Goal: Entertainment & Leisure: Consume media (video, audio)

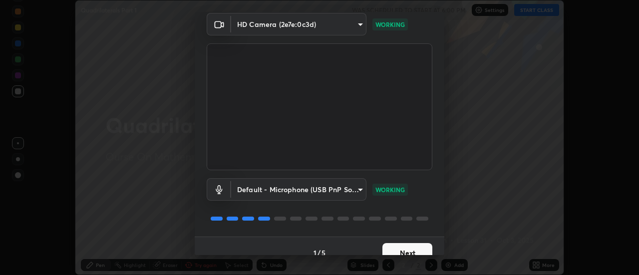
scroll to position [52, 0]
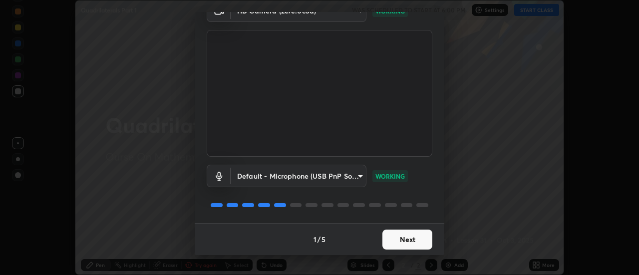
click at [409, 236] on button "Next" at bounding box center [408, 240] width 50 height 20
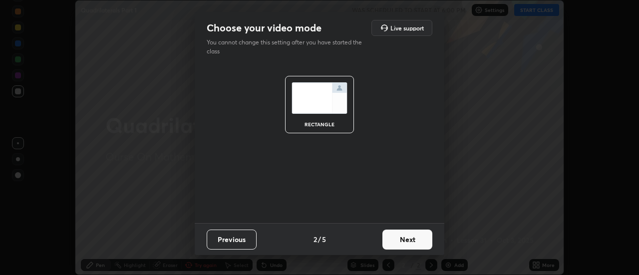
click at [412, 238] on button "Next" at bounding box center [408, 240] width 50 height 20
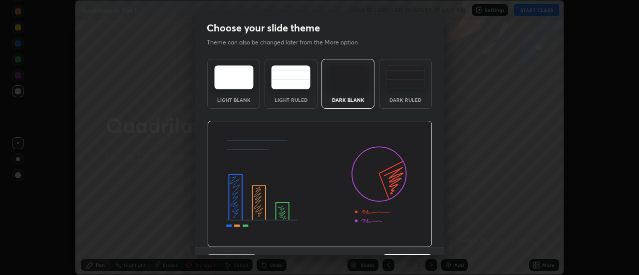
scroll to position [24, 0]
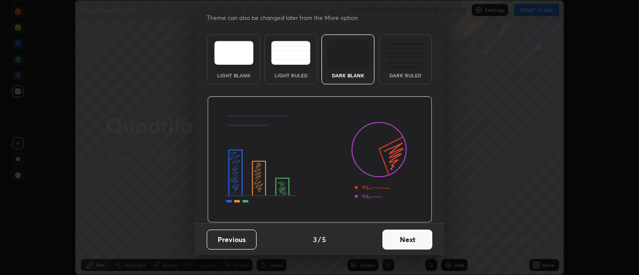
click at [408, 239] on button "Next" at bounding box center [408, 240] width 50 height 20
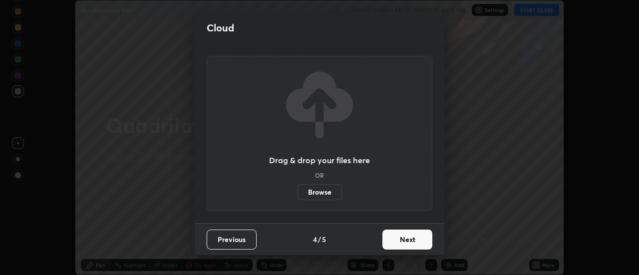
click at [413, 236] on button "Next" at bounding box center [408, 240] width 50 height 20
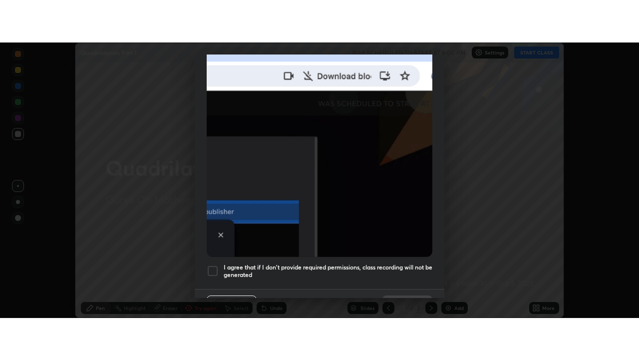
scroll to position [256, 0]
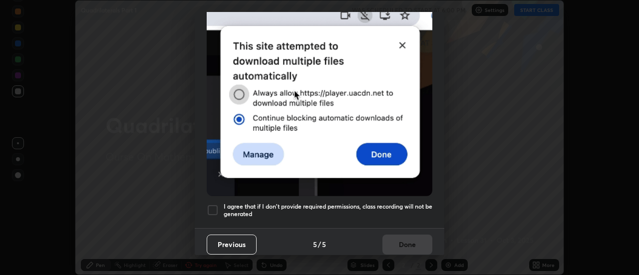
click at [211, 205] on div at bounding box center [213, 210] width 12 height 12
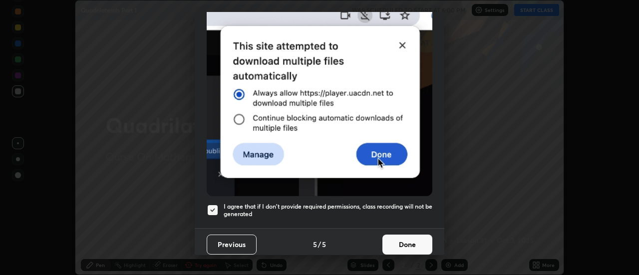
click at [418, 240] on button "Done" at bounding box center [408, 245] width 50 height 20
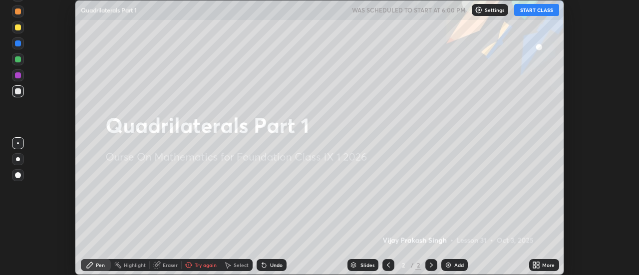
click at [538, 264] on icon at bounding box center [539, 263] width 2 height 2
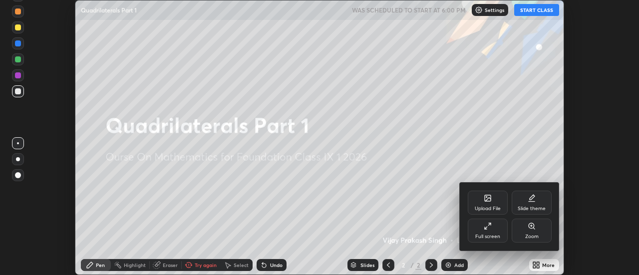
click at [491, 224] on icon at bounding box center [490, 224] width 2 height 2
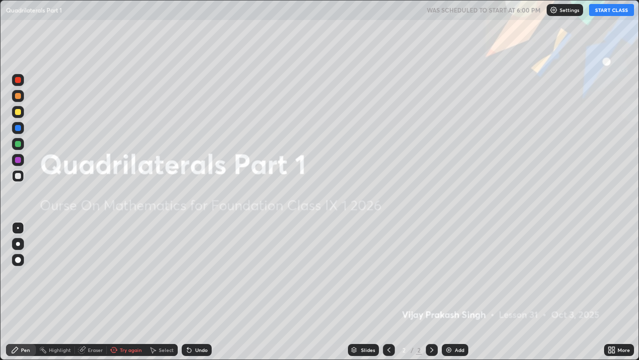
scroll to position [360, 639]
click at [608, 10] on button "START CLASS" at bounding box center [612, 10] width 45 height 12
click at [448, 275] on img at bounding box center [449, 350] width 8 height 8
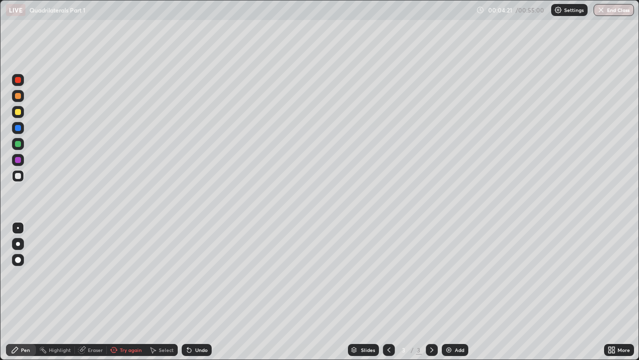
click at [96, 275] on div "Eraser" at bounding box center [95, 349] width 15 height 5
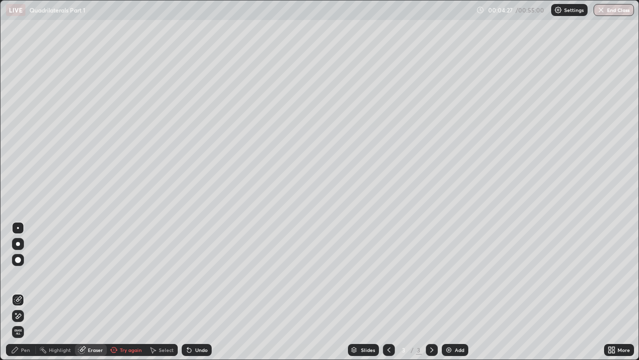
click at [126, 275] on div "Try again" at bounding box center [131, 349] width 22 height 5
click at [128, 275] on div "Shapes" at bounding box center [128, 349] width 17 height 5
click at [127, 275] on div "Shapes" at bounding box center [128, 349] width 17 height 5
click at [121, 275] on div "Shapes" at bounding box center [128, 349] width 17 height 5
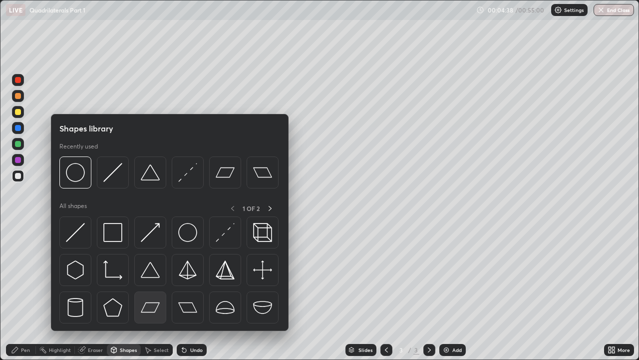
click at [148, 275] on img at bounding box center [150, 307] width 19 height 19
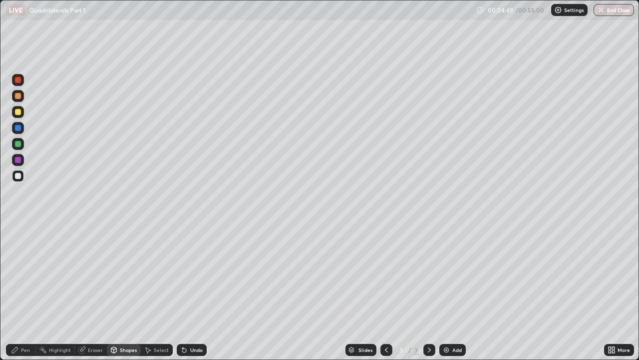
click at [185, 275] on icon at bounding box center [184, 350] width 8 height 8
click at [26, 275] on div "Pen" at bounding box center [25, 349] width 9 height 5
click at [89, 275] on div "Eraser" at bounding box center [95, 349] width 15 height 5
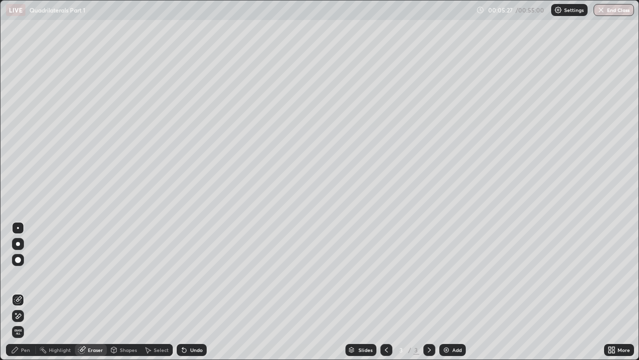
click at [27, 275] on div "Pen" at bounding box center [25, 349] width 9 height 5
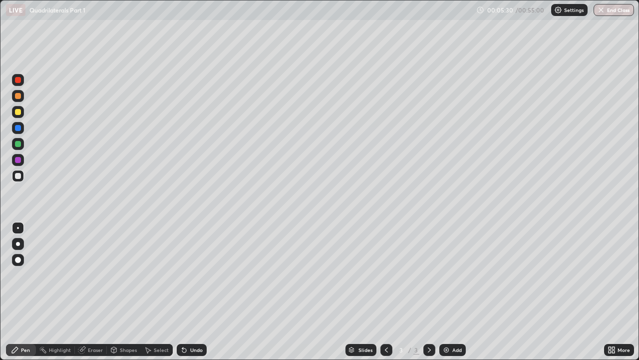
click at [91, 275] on div "Eraser" at bounding box center [95, 349] width 15 height 5
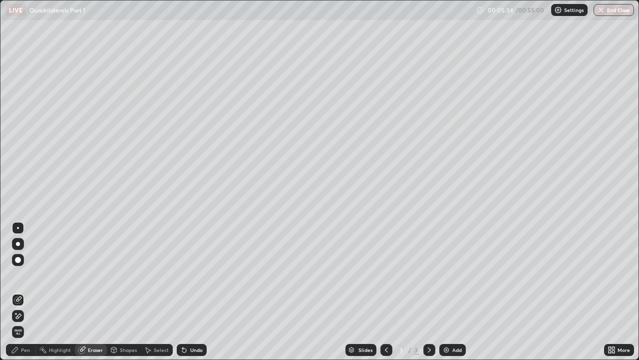
click at [27, 275] on div "Pen" at bounding box center [25, 349] width 9 height 5
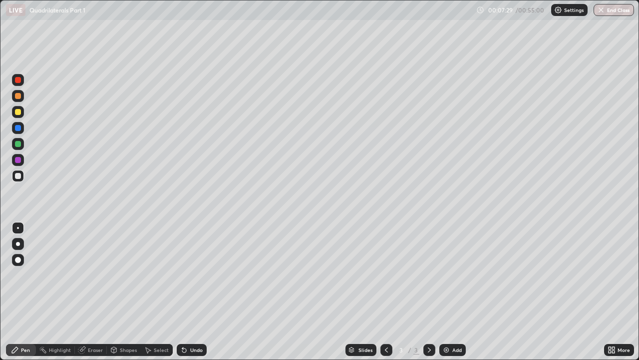
click at [86, 275] on div "Eraser" at bounding box center [91, 350] width 32 height 12
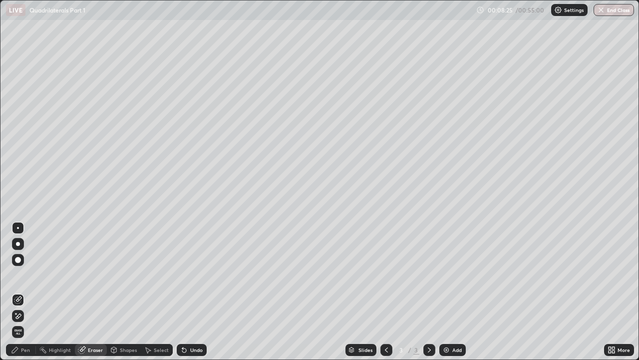
click at [26, 275] on div "Pen" at bounding box center [25, 349] width 9 height 5
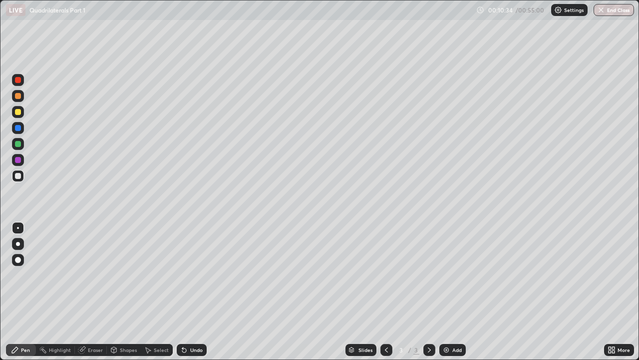
click at [449, 275] on img at bounding box center [447, 350] width 8 height 8
click at [120, 275] on div "Shapes" at bounding box center [128, 349] width 17 height 5
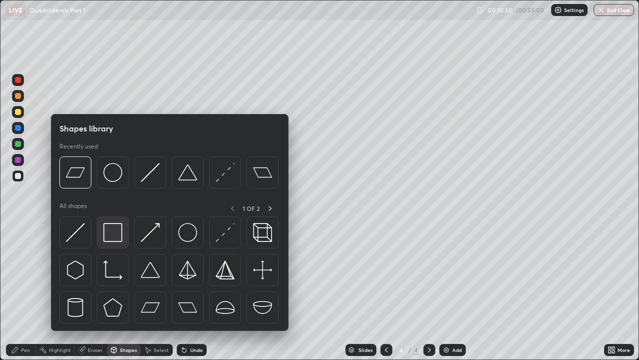
click at [116, 237] on img at bounding box center [112, 232] width 19 height 19
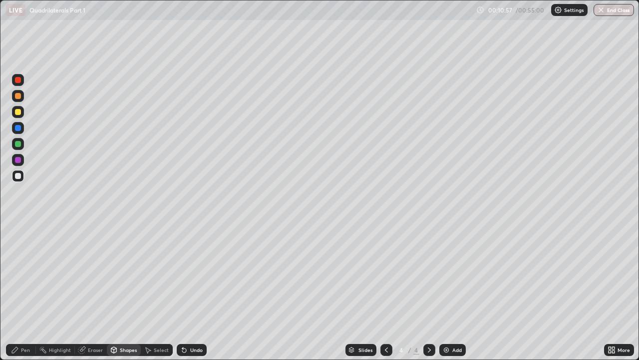
click at [28, 275] on div "Pen" at bounding box center [21, 350] width 30 height 12
click at [15, 97] on div at bounding box center [18, 96] width 6 height 6
click at [90, 275] on div "Eraser" at bounding box center [95, 349] width 15 height 5
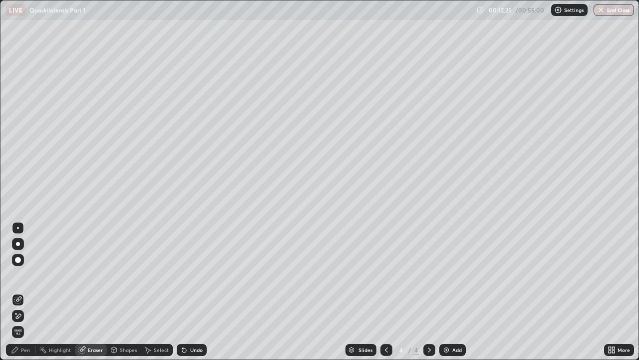
click at [128, 275] on div "Shapes" at bounding box center [128, 349] width 17 height 5
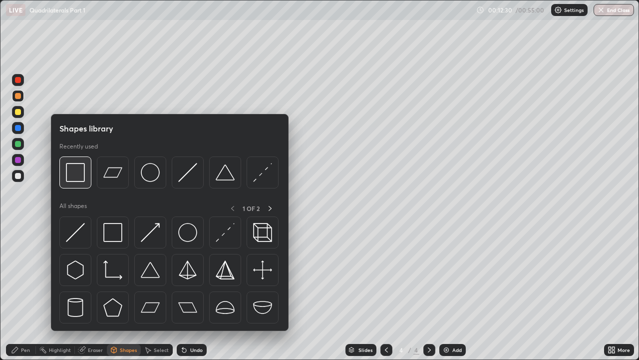
click at [76, 180] on img at bounding box center [75, 172] width 19 height 19
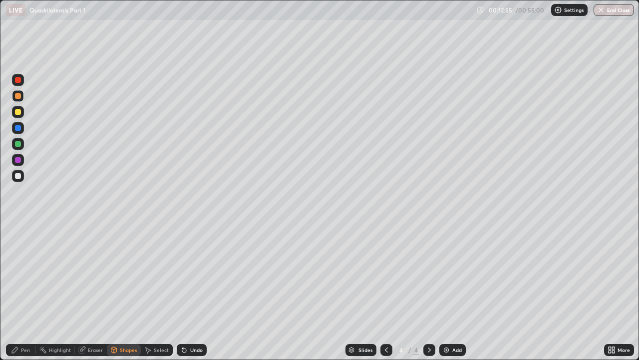
click at [84, 275] on icon at bounding box center [81, 350] width 6 height 6
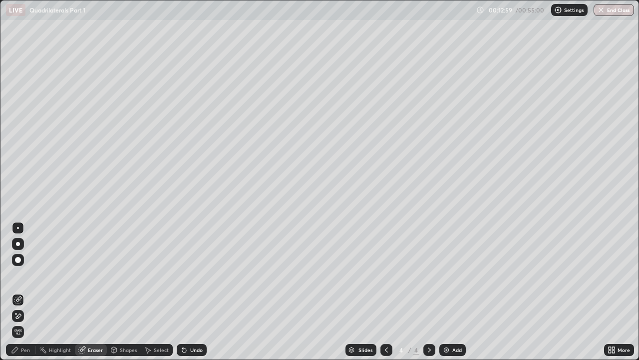
click at [21, 275] on div "Pen" at bounding box center [25, 349] width 9 height 5
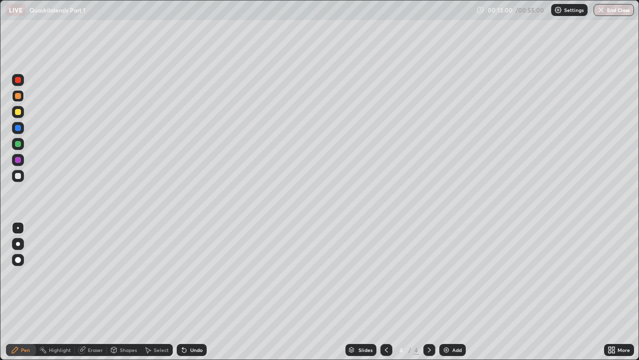
click at [17, 176] on div at bounding box center [18, 176] width 6 height 6
click at [18, 228] on div at bounding box center [18, 228] width 2 height 2
click at [19, 174] on div at bounding box center [18, 176] width 6 height 6
click at [20, 95] on div at bounding box center [18, 96] width 6 height 6
click at [18, 141] on div at bounding box center [18, 144] width 6 height 6
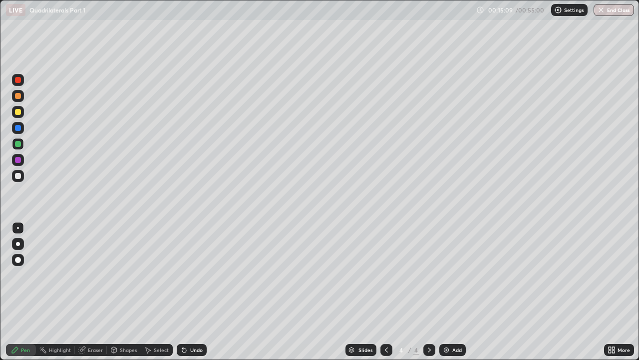
click at [128, 275] on div "Shapes" at bounding box center [128, 349] width 17 height 5
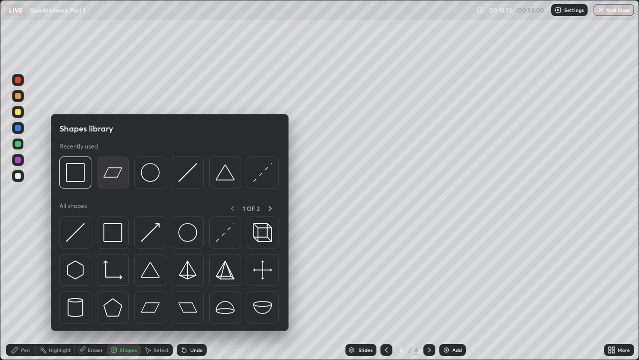
click at [117, 174] on img at bounding box center [112, 172] width 19 height 19
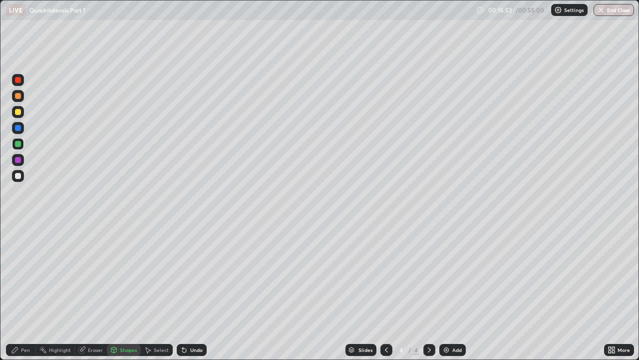
click at [24, 275] on div "Pen" at bounding box center [25, 349] width 9 height 5
click at [451, 275] on div "Add" at bounding box center [453, 350] width 26 height 12
click at [434, 275] on div at bounding box center [430, 350] width 12 height 12
click at [399, 275] on div "5" at bounding box center [402, 350] width 10 height 6
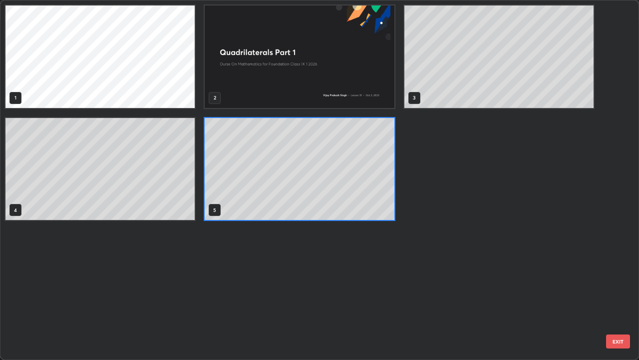
scroll to position [356, 633]
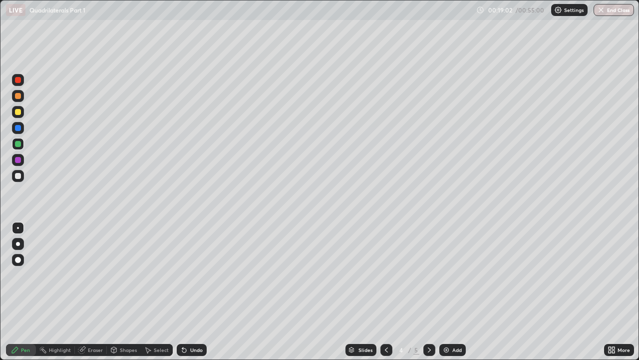
click at [432, 275] on icon at bounding box center [430, 350] width 8 height 8
click at [133, 275] on div "Shapes" at bounding box center [128, 349] width 17 height 5
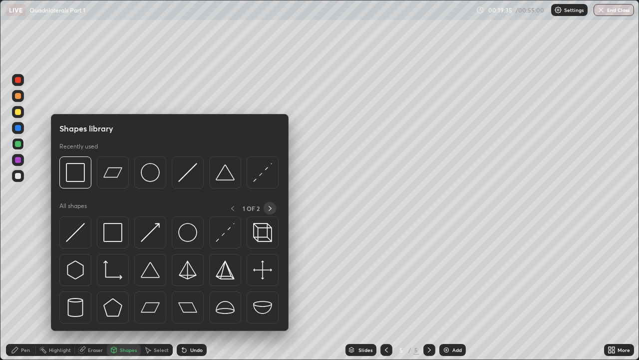
click at [270, 208] on icon at bounding box center [270, 208] width 8 height 8
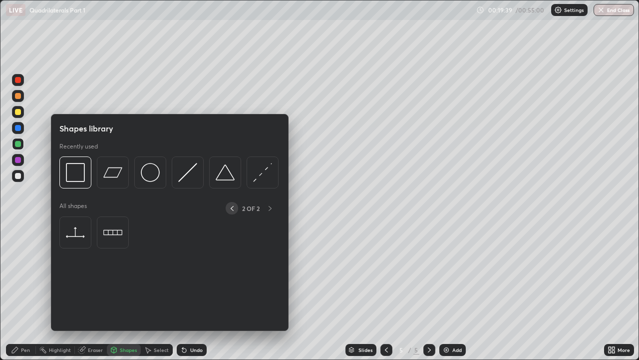
click at [232, 206] on icon at bounding box center [232, 208] width 8 height 8
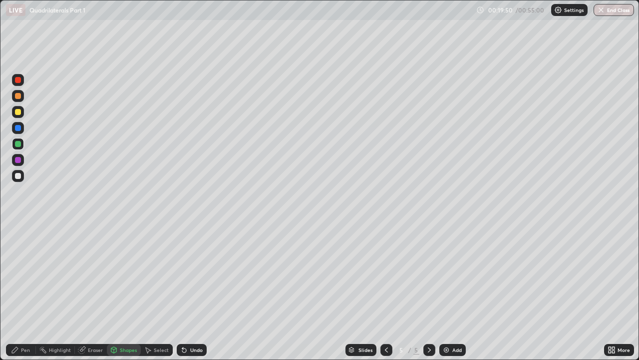
click at [24, 275] on div "Pen" at bounding box center [25, 349] width 9 height 5
click at [17, 158] on div at bounding box center [18, 160] width 6 height 6
click at [451, 275] on div "Add" at bounding box center [453, 350] width 26 height 12
click at [16, 145] on div at bounding box center [18, 144] width 6 height 6
click at [81, 275] on icon at bounding box center [81, 350] width 6 height 6
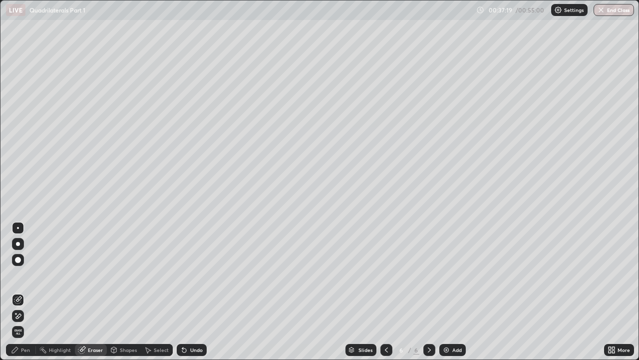
click at [30, 275] on div "Pen" at bounding box center [21, 350] width 30 height 12
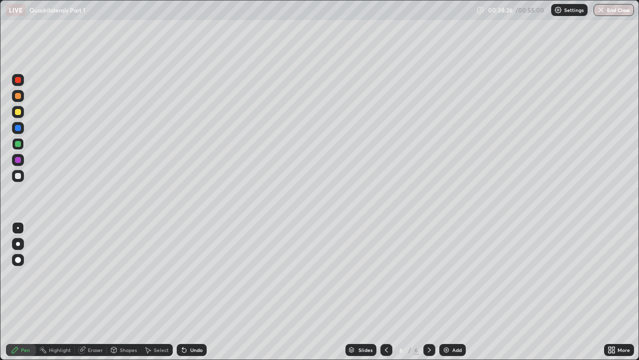
click at [449, 275] on img at bounding box center [447, 350] width 8 height 8
click at [98, 275] on div "Eraser" at bounding box center [95, 349] width 15 height 5
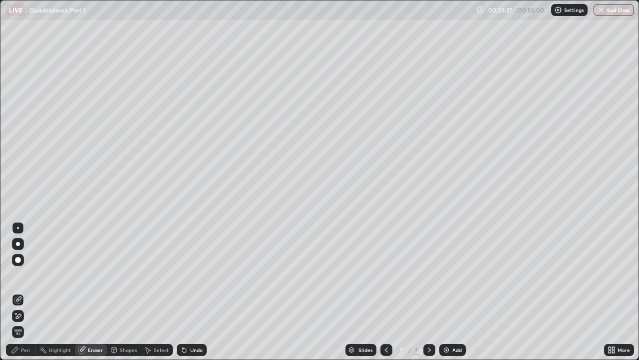
click at [125, 275] on div "Shapes" at bounding box center [128, 349] width 17 height 5
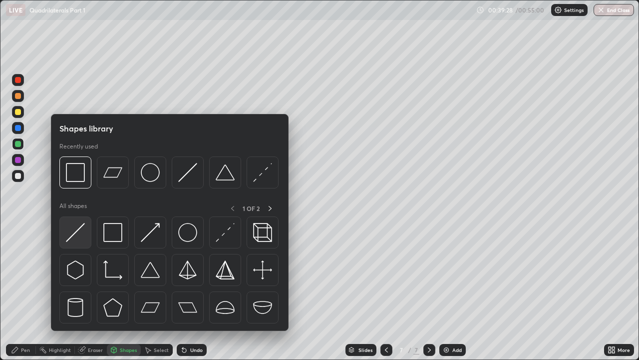
click at [75, 232] on img at bounding box center [75, 232] width 19 height 19
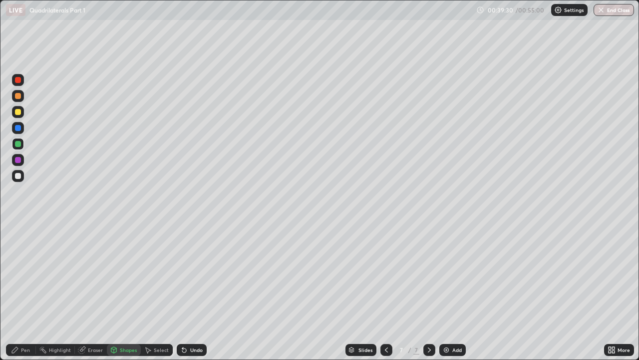
click at [19, 160] on div at bounding box center [18, 160] width 6 height 6
click at [88, 275] on div "Eraser" at bounding box center [95, 349] width 15 height 5
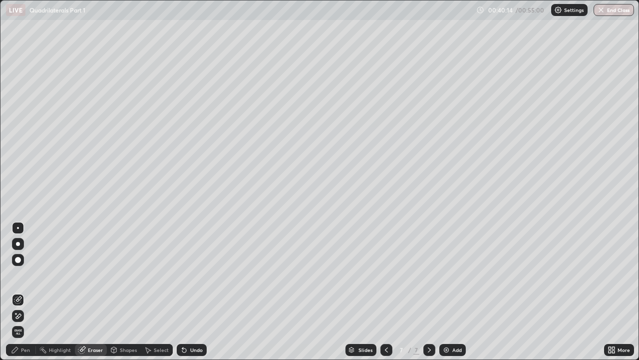
click at [28, 275] on div "Pen" at bounding box center [25, 349] width 9 height 5
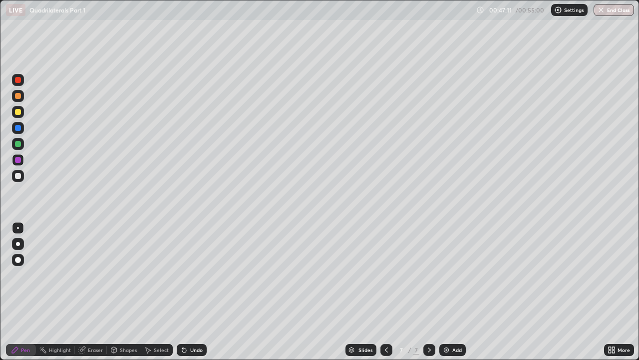
click at [18, 145] on div at bounding box center [18, 144] width 6 height 6
click at [16, 95] on div at bounding box center [18, 96] width 6 height 6
click at [433, 275] on div at bounding box center [430, 350] width 12 height 20
click at [448, 275] on img at bounding box center [447, 350] width 8 height 8
click at [91, 275] on div "Eraser" at bounding box center [95, 349] width 15 height 5
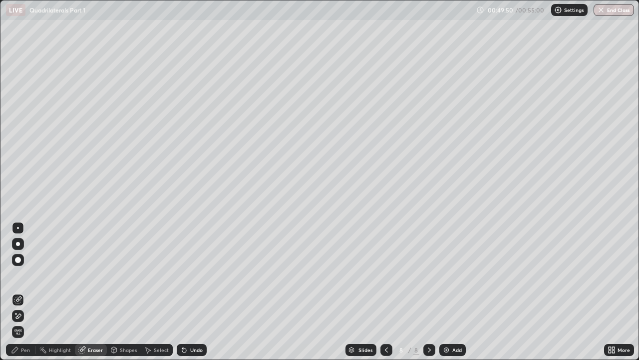
click at [53, 275] on div "Highlight" at bounding box center [60, 349] width 22 height 5
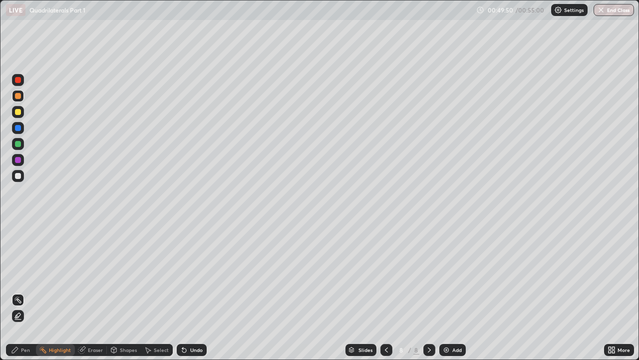
click at [84, 275] on icon at bounding box center [81, 350] width 6 height 6
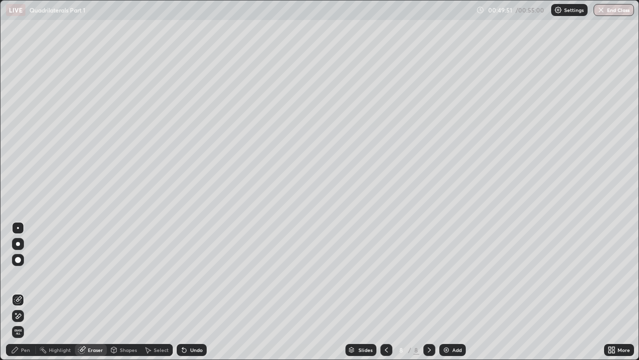
click at [24, 275] on div "Pen" at bounding box center [25, 349] width 9 height 5
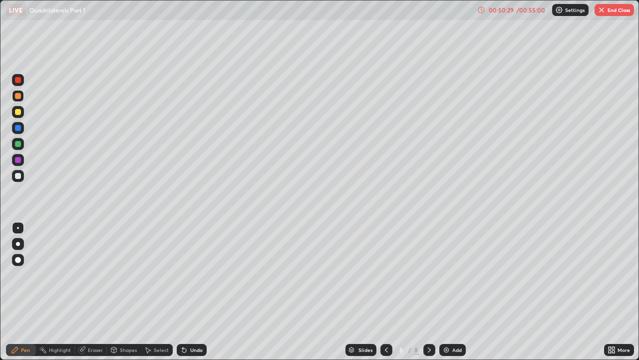
click at [64, 275] on div "Highlight" at bounding box center [60, 349] width 22 height 5
click at [88, 275] on div "Eraser" at bounding box center [95, 349] width 15 height 5
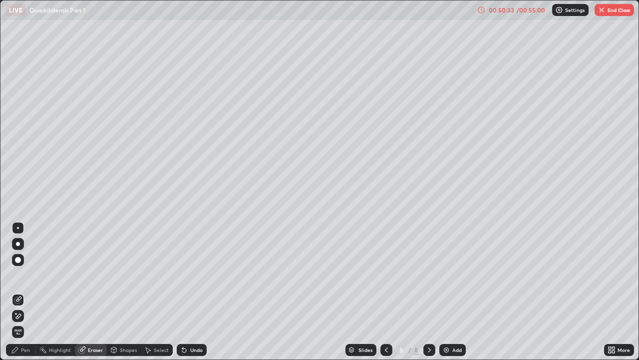
click at [24, 275] on div "Pen" at bounding box center [25, 349] width 9 height 5
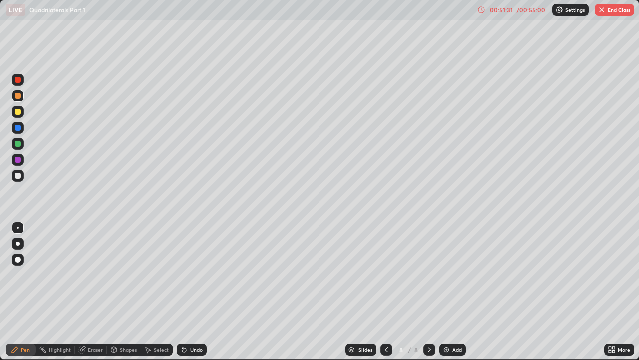
click at [86, 275] on div "Eraser" at bounding box center [91, 350] width 32 height 12
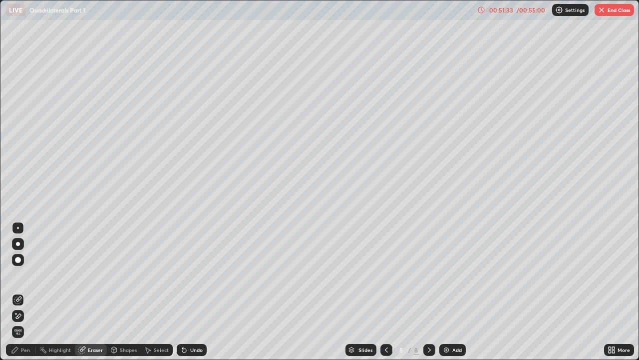
click at [25, 275] on div "Pen" at bounding box center [25, 349] width 9 height 5
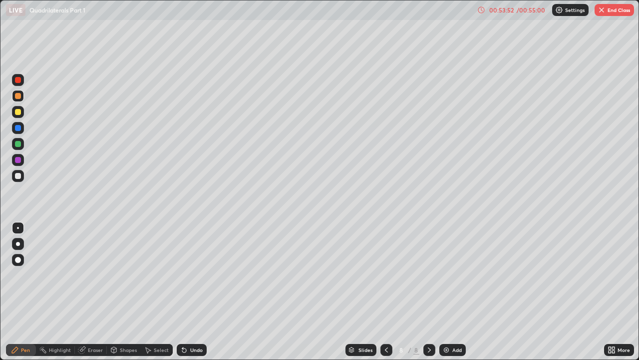
click at [602, 10] on img "button" at bounding box center [602, 10] width 8 height 8
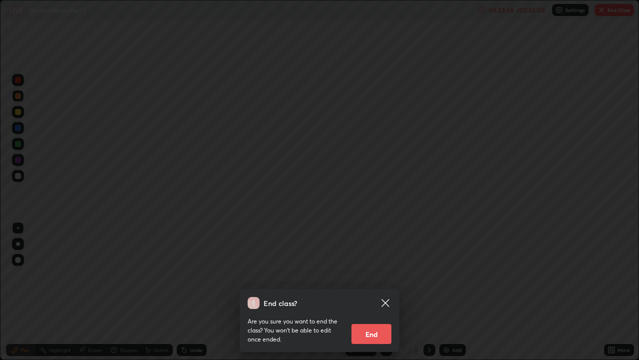
click at [380, 275] on button "End" at bounding box center [372, 334] width 40 height 20
